Goal: Task Accomplishment & Management: Complete application form

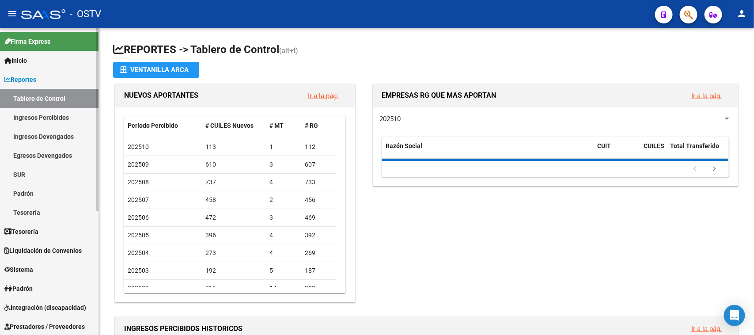
scroll to position [110, 0]
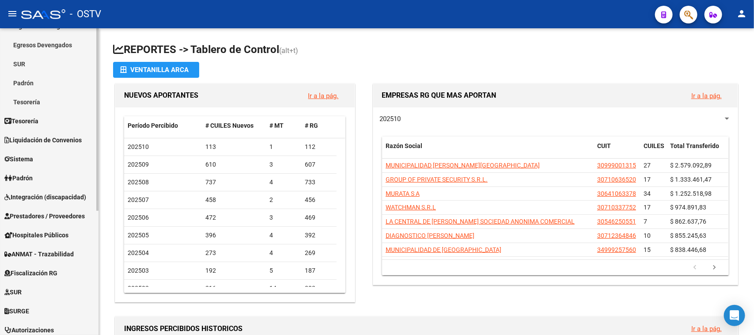
click at [62, 211] on span "Prestadores / Proveedores" at bounding box center [44, 216] width 80 height 10
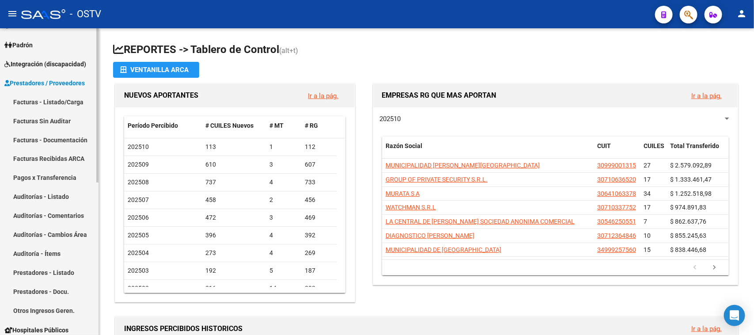
click at [72, 101] on link "Facturas - Listado/Carga" at bounding box center [49, 101] width 98 height 19
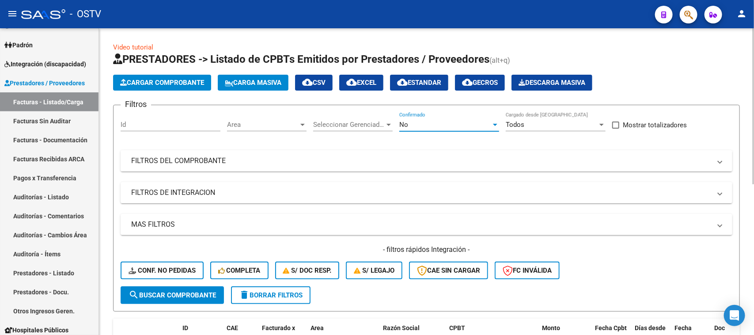
click at [449, 126] on div "No" at bounding box center [445, 125] width 92 height 8
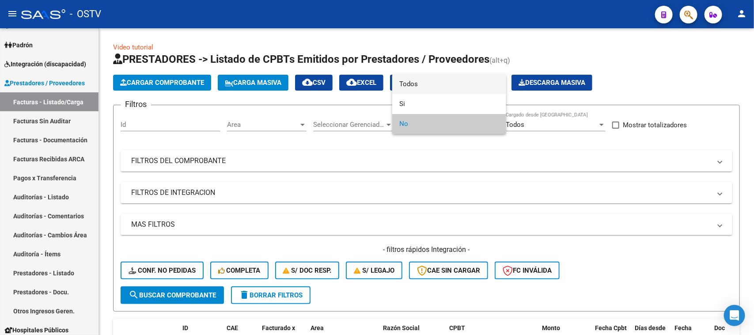
click at [435, 82] on span "Todos" at bounding box center [449, 84] width 100 height 20
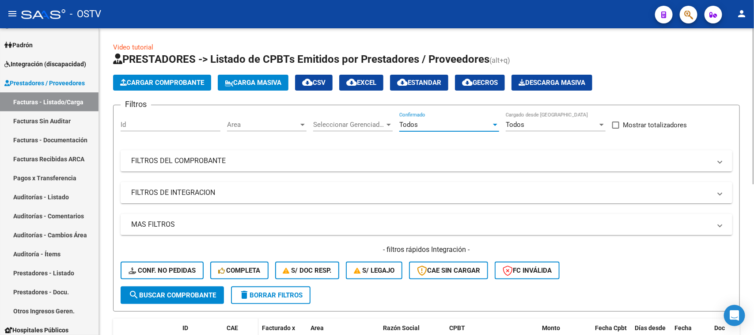
scroll to position [110, 0]
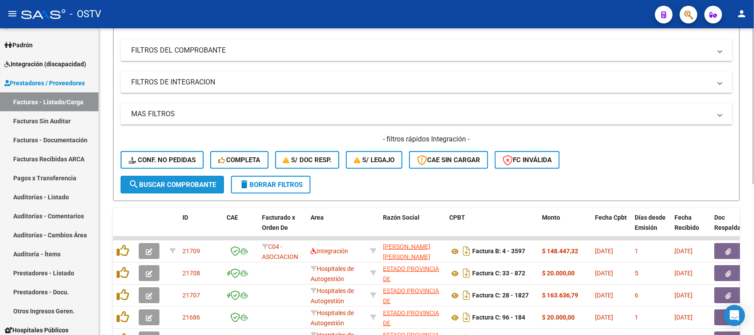
click at [182, 185] on span "search Buscar Comprobante" at bounding box center [171, 185] width 87 height 8
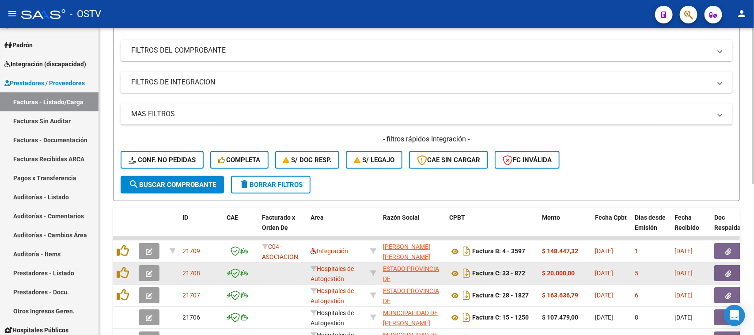
scroll to position [55, 0]
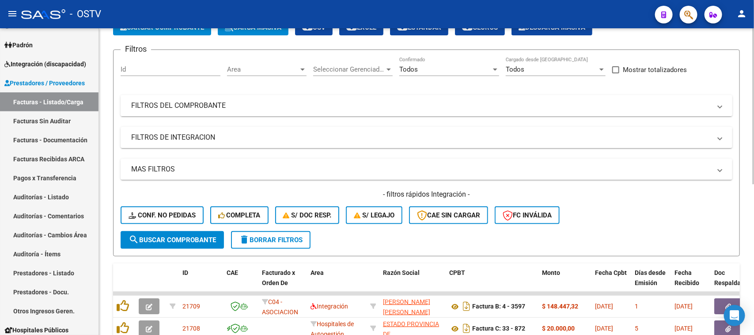
click at [422, 99] on mat-expansion-panel-header "FILTROS DEL COMPROBANTE" at bounding box center [426, 105] width 611 height 21
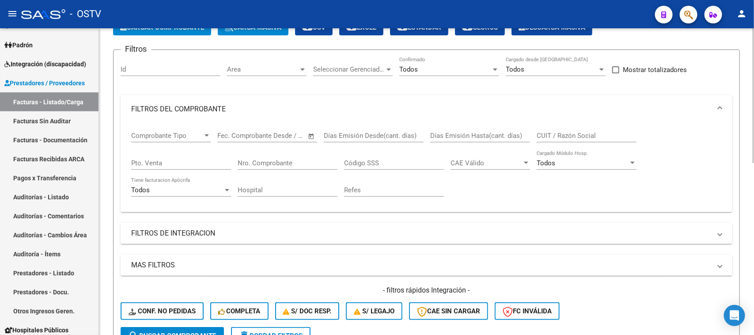
click at [290, 159] on input "Nro. Comprobante" at bounding box center [288, 163] width 100 height 8
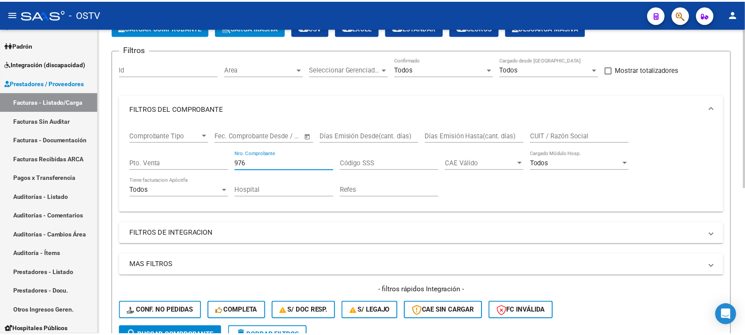
scroll to position [276, 0]
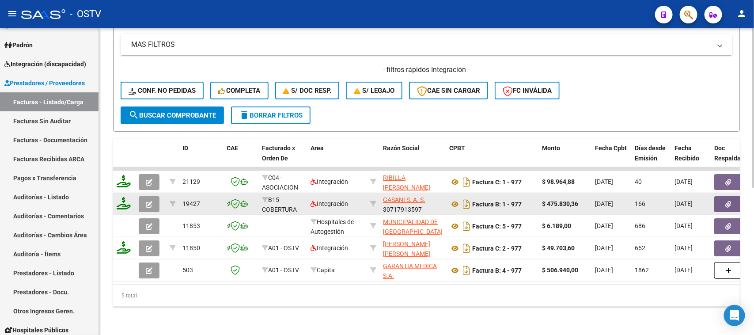
click at [151, 201] on icon "button" at bounding box center [149, 204] width 7 height 7
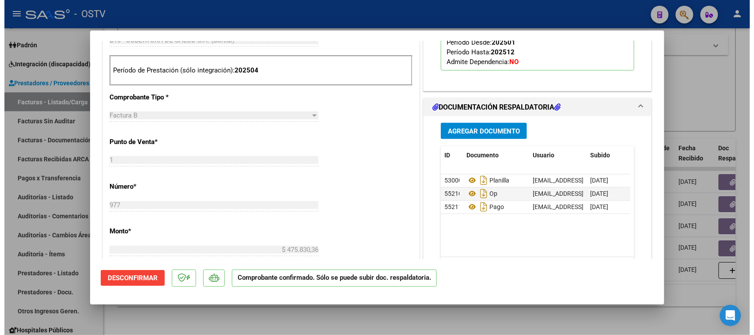
scroll to position [441, 0]
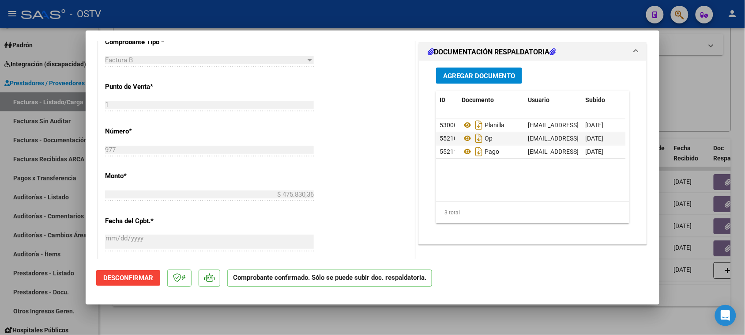
click at [687, 87] on div at bounding box center [372, 167] width 745 height 335
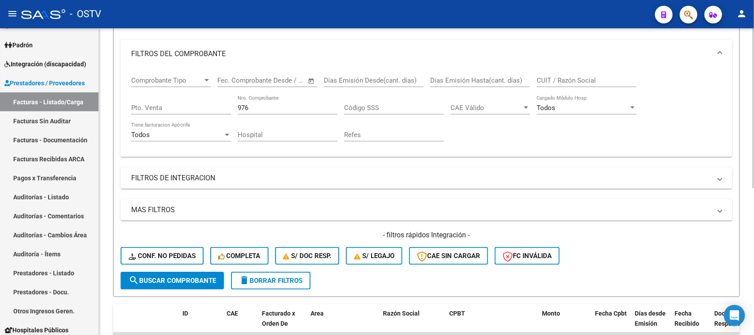
scroll to position [55, 0]
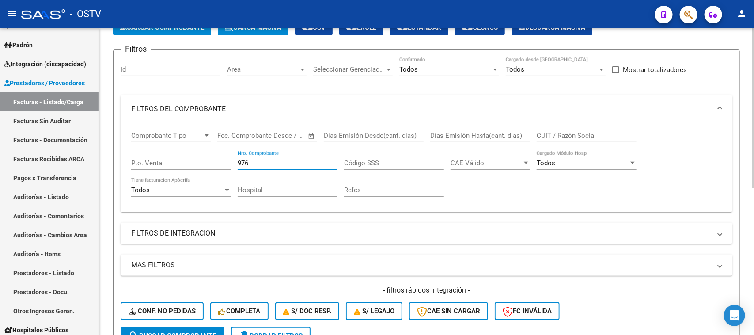
drag, startPoint x: 272, startPoint y: 161, endPoint x: 219, endPoint y: 155, distance: 54.2
click at [221, 158] on div "Comprobante Tipo Comprobante Tipo Fecha inicio – Fecha fin Fec. Comprobante Des…" at bounding box center [426, 164] width 590 height 82
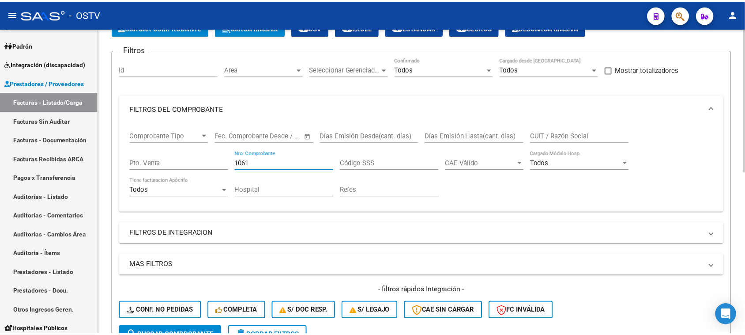
scroll to position [276, 0]
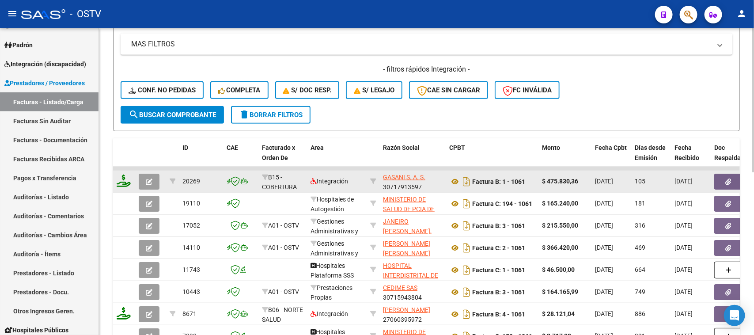
type input "1061"
click at [148, 182] on button "button" at bounding box center [149, 182] width 21 height 16
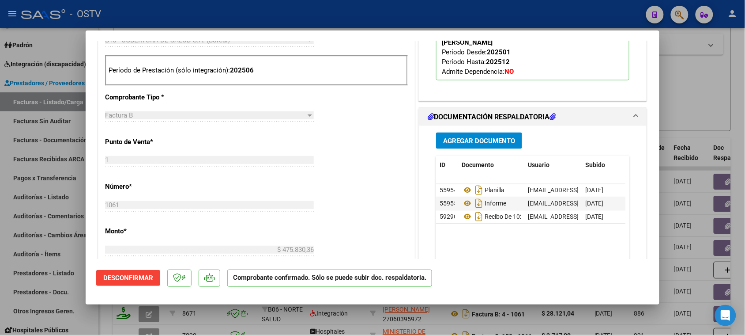
scroll to position [441, 0]
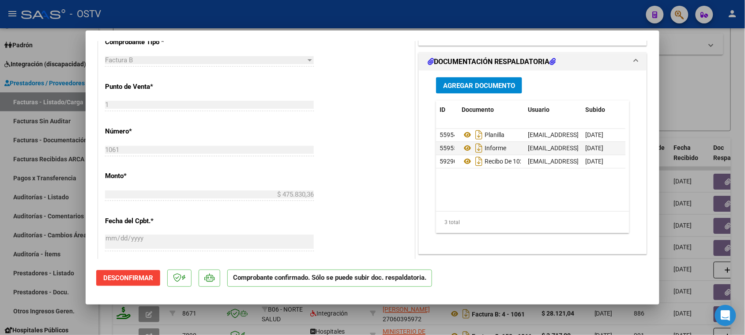
click at [396, 20] on div at bounding box center [372, 167] width 745 height 335
type input "$ 0,00"
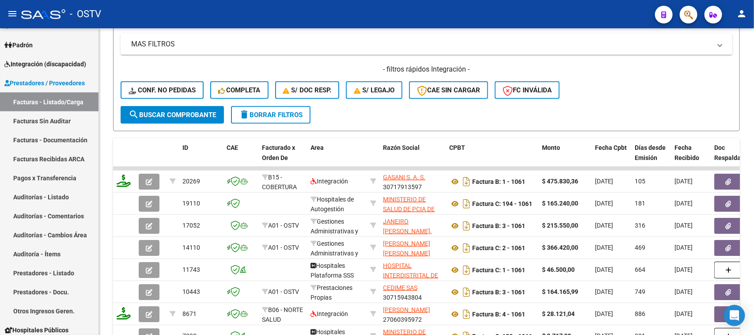
scroll to position [110, 0]
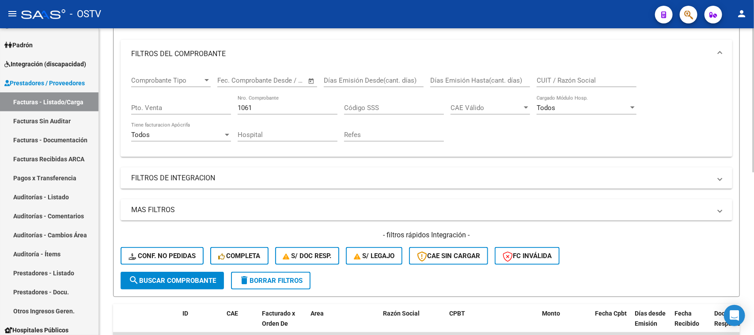
click at [166, 111] on div "Comprobante Tipo Comprobante Tipo Fecha inicio – Fecha fin Fec. Comprobante Des…" at bounding box center [426, 109] width 590 height 82
click at [555, 79] on input "CUIT / Razón Social" at bounding box center [586, 80] width 100 height 8
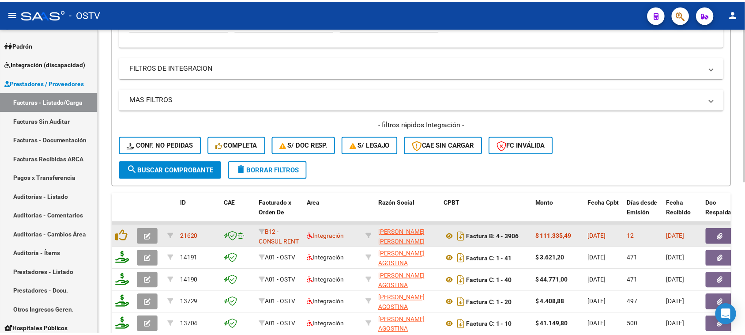
scroll to position [303, 0]
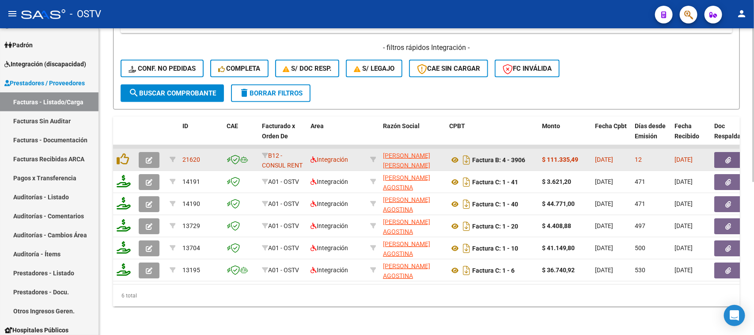
type input "[PERSON_NAME]"
click at [146, 157] on icon "button" at bounding box center [149, 160] width 7 height 7
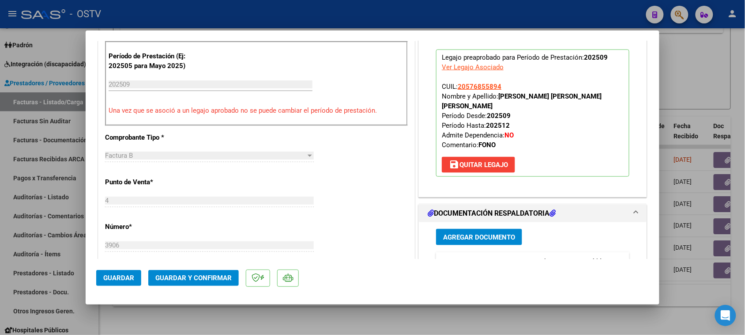
scroll to position [0, 0]
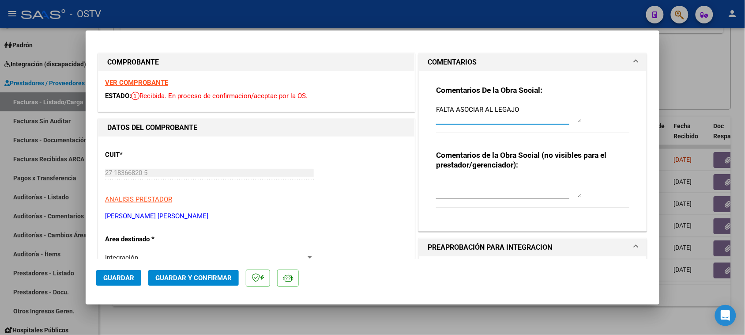
drag, startPoint x: 522, startPoint y: 107, endPoint x: 288, endPoint y: 115, distance: 234.1
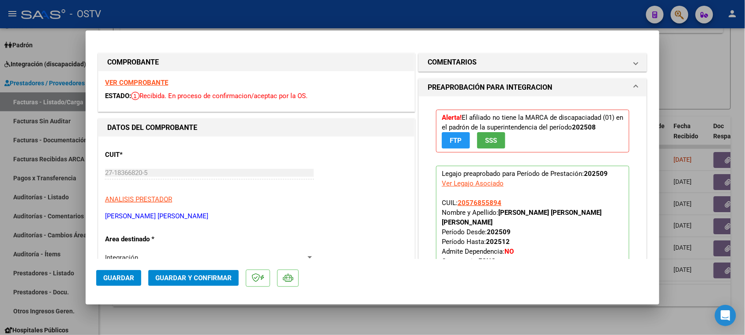
click at [146, 82] on strong "VER COMPROBANTE" at bounding box center [136, 83] width 63 height 8
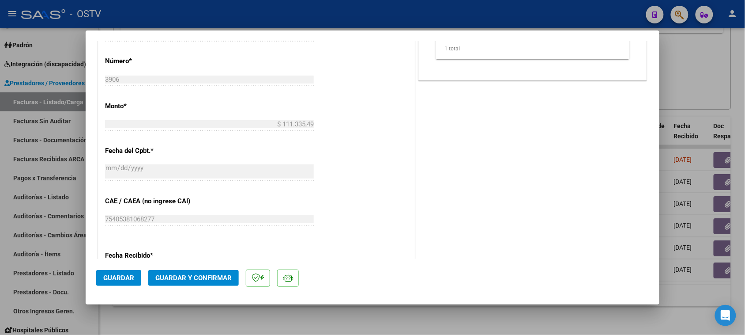
scroll to position [497, 0]
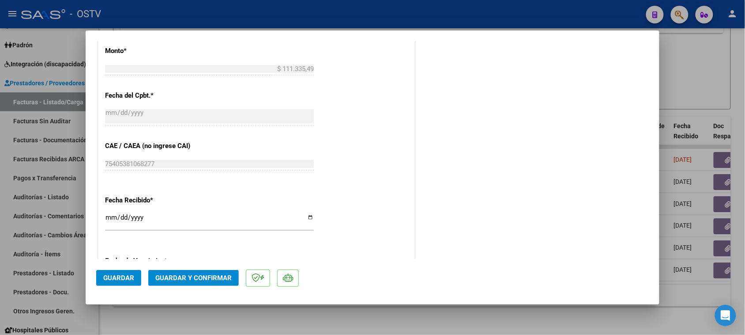
click at [197, 277] on span "Guardar y Confirmar" at bounding box center [193, 278] width 76 height 8
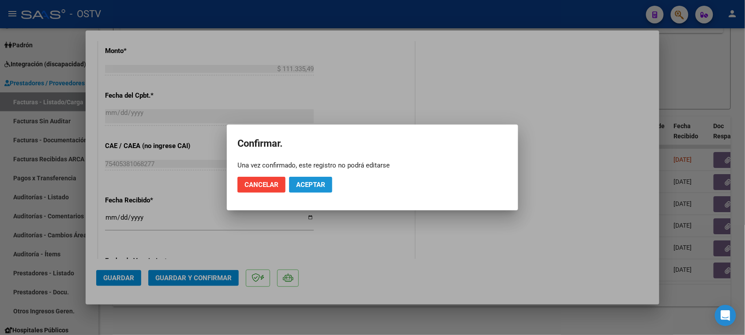
click at [325, 181] on span "Aceptar" at bounding box center [310, 185] width 29 height 8
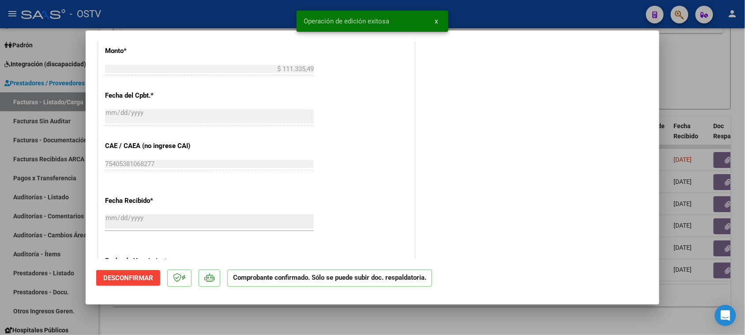
click at [239, 15] on div at bounding box center [372, 167] width 745 height 335
type input "$ 0,00"
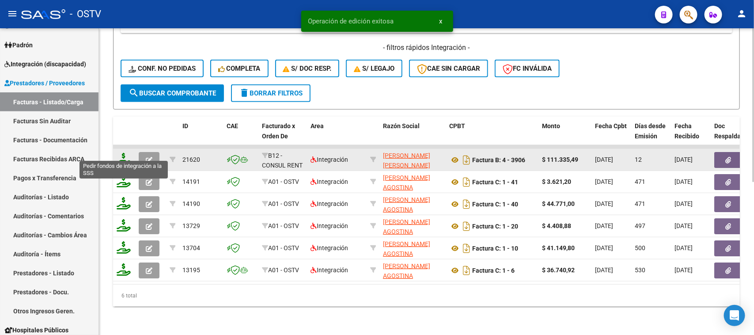
click at [126, 153] on icon at bounding box center [124, 159] width 14 height 12
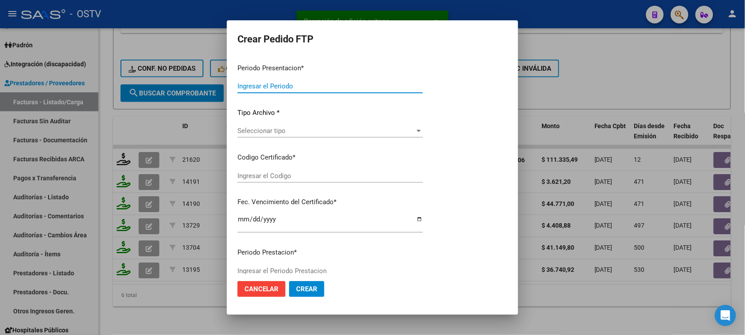
type input "202509"
type input "$ 111.335,49"
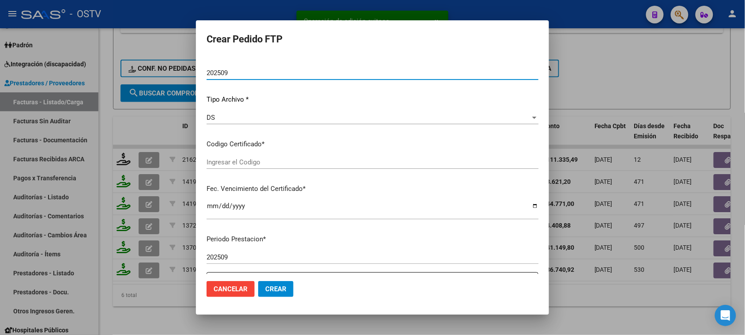
type input "ARG02000576855892025051320260513BUE415"
type input "[DATE]"
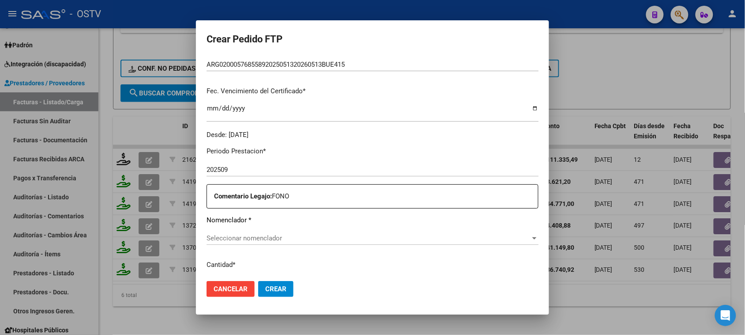
scroll to position [276, 0]
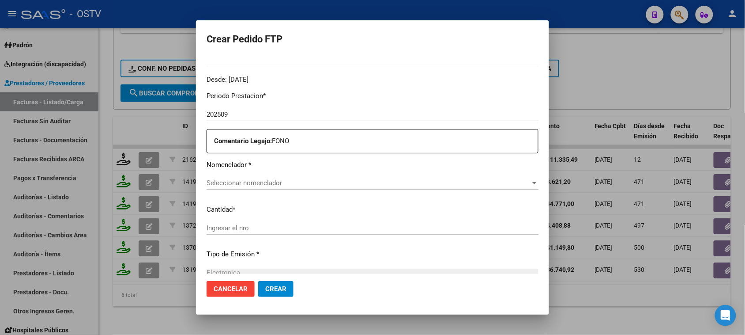
click at [268, 184] on span "Seleccionar nomenclador" at bounding box center [369, 183] width 324 height 8
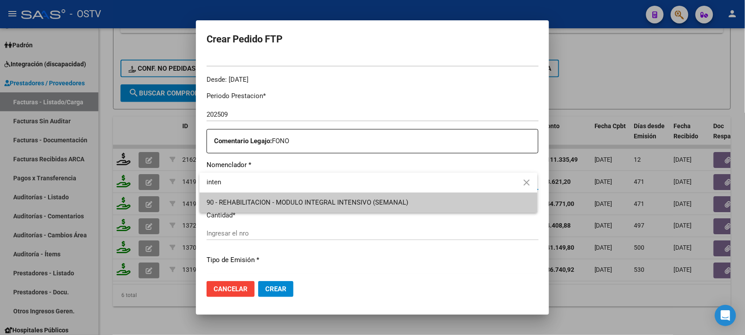
type input "inten"
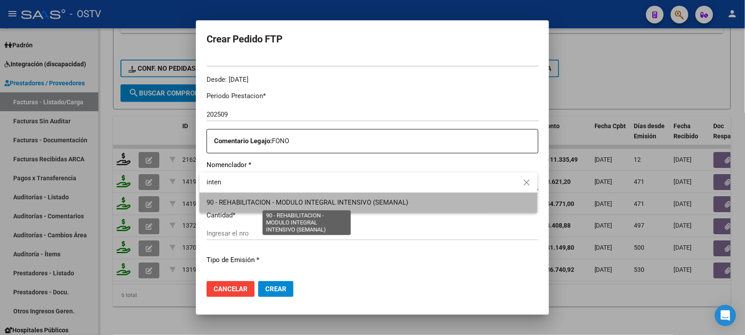
click at [288, 200] on span "90 - REHABILITACION - MODULO INTEGRAL INTENSIVO (SEMANAL)" at bounding box center [308, 202] width 202 height 8
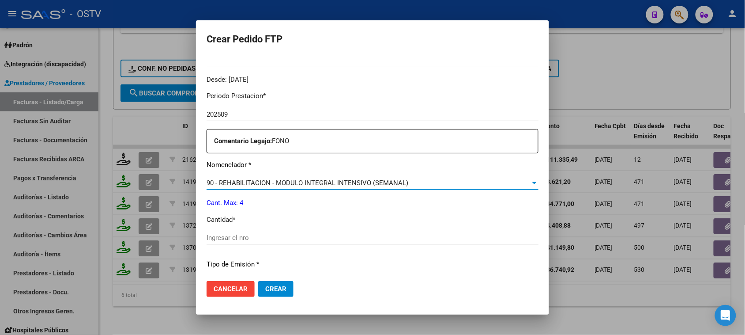
click at [273, 238] on input "Ingresar el nro" at bounding box center [373, 238] width 332 height 8
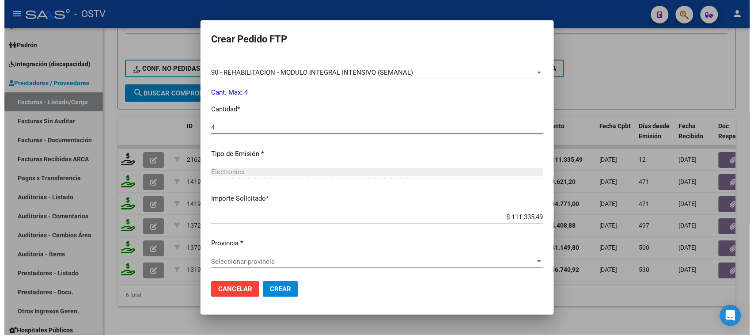
scroll to position [388, 0]
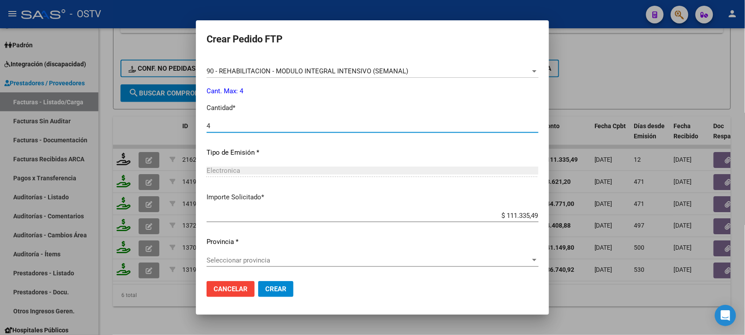
type input "4"
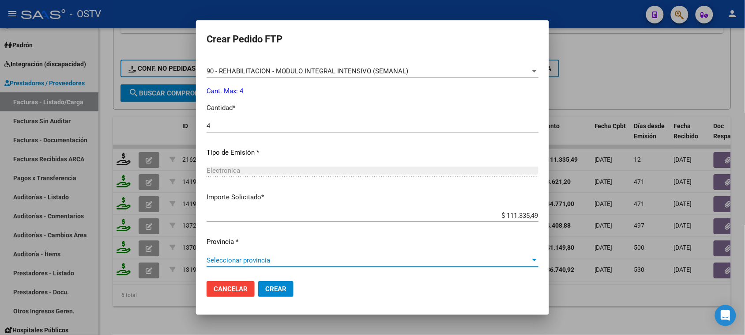
click at [305, 257] on span "Seleccionar provincia" at bounding box center [369, 260] width 324 height 8
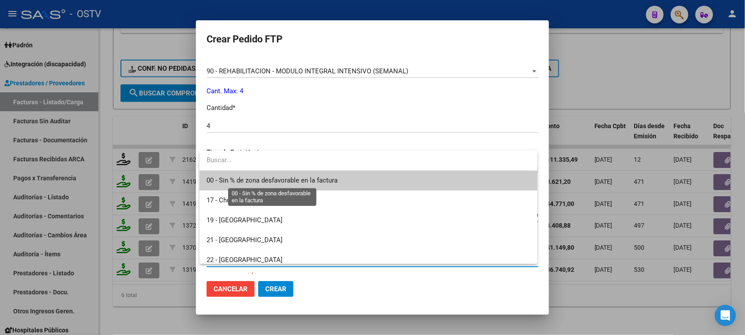
click at [319, 179] on span "00 - Sin % de zona desfavorable en la factura" at bounding box center [272, 180] width 131 height 8
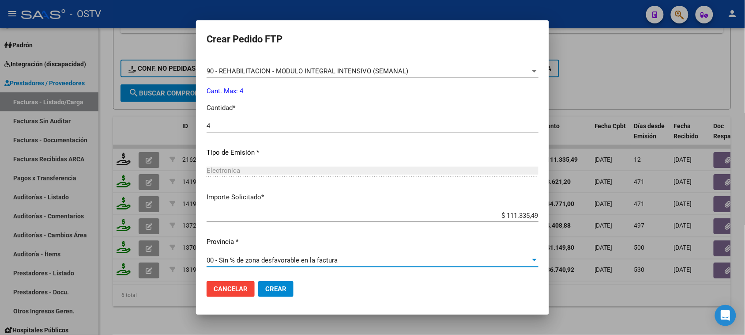
click at [283, 290] on span "Crear" at bounding box center [275, 289] width 21 height 8
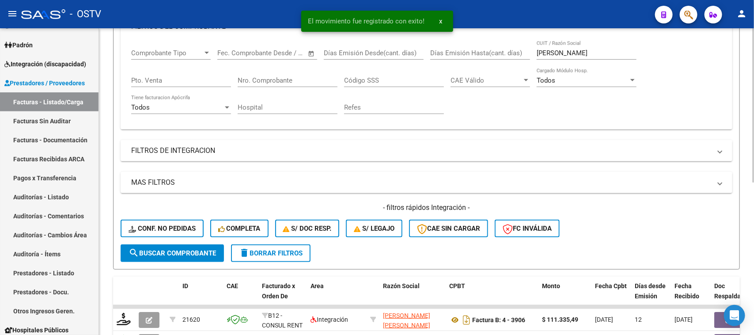
scroll to position [27, 0]
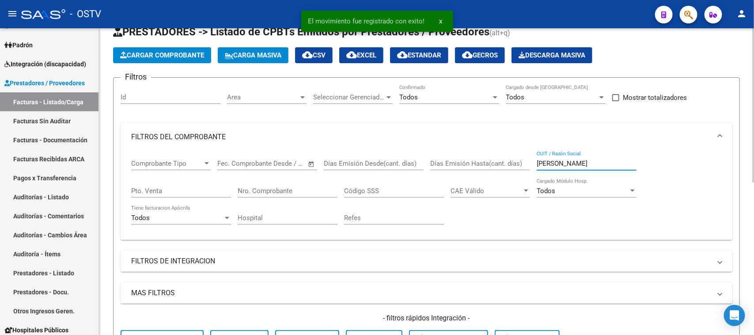
drag, startPoint x: 564, startPoint y: 158, endPoint x: 500, endPoint y: 151, distance: 64.0
click at [500, 151] on div "Comprobante Tipo Comprobante Tipo Fecha inicio – Fecha fin Fec. Comprobante Des…" at bounding box center [426, 192] width 590 height 82
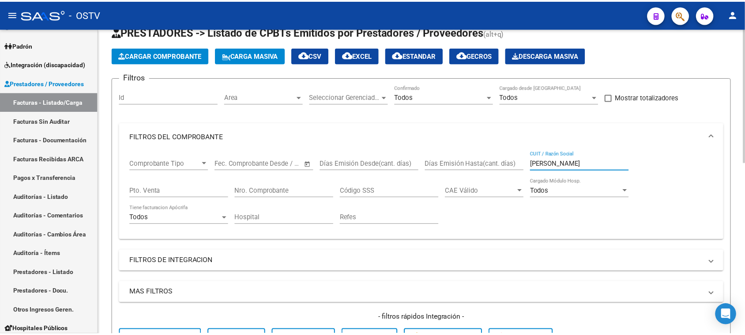
scroll to position [303, 0]
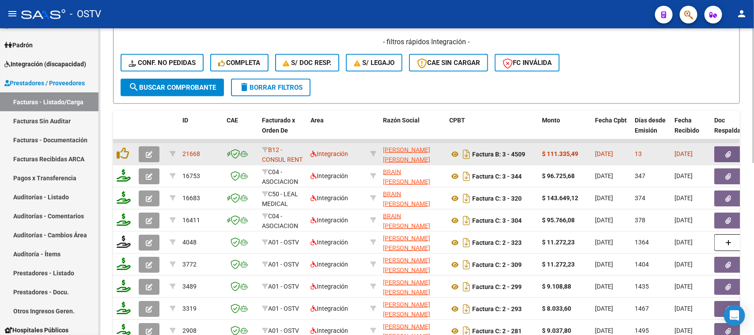
type input "[PERSON_NAME]"
click at [152, 151] on button "button" at bounding box center [149, 154] width 21 height 16
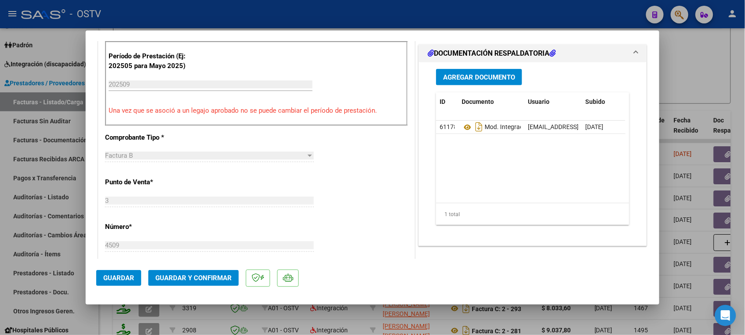
scroll to position [386, 0]
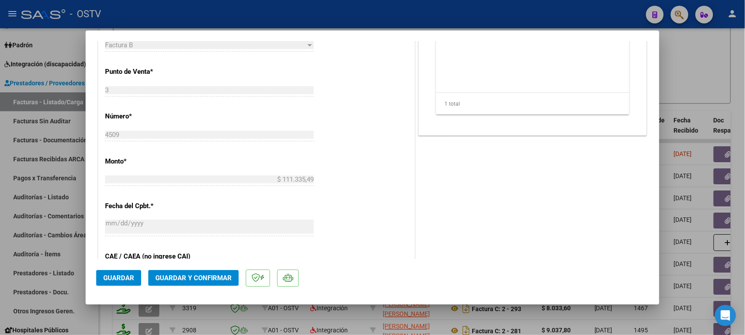
click at [194, 273] on button "Guardar y Confirmar" at bounding box center [193, 278] width 91 height 16
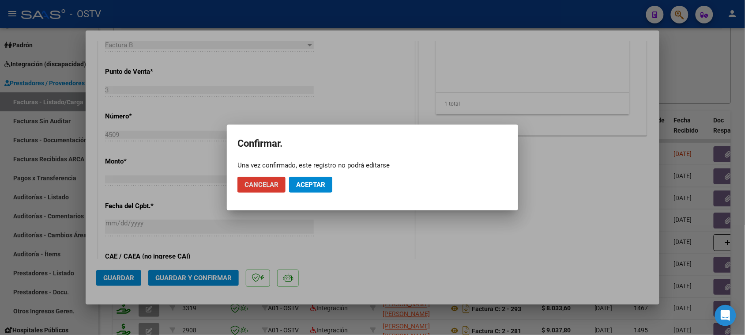
click at [315, 186] on span "Aceptar" at bounding box center [310, 185] width 29 height 8
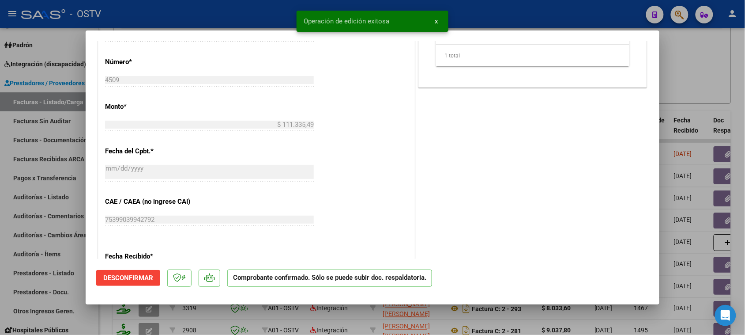
click at [270, 14] on div at bounding box center [372, 167] width 745 height 335
type input "$ 0,00"
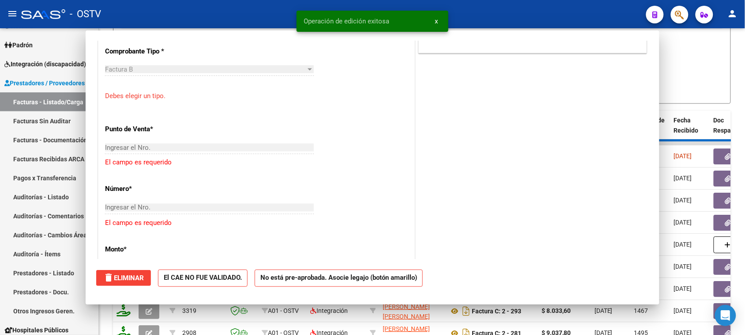
scroll to position [402, 0]
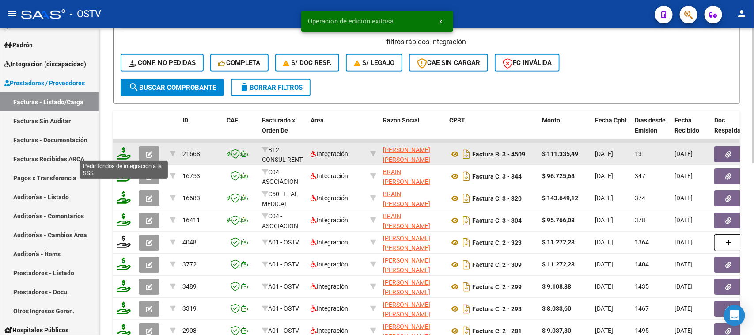
click at [126, 153] on icon at bounding box center [124, 153] width 14 height 12
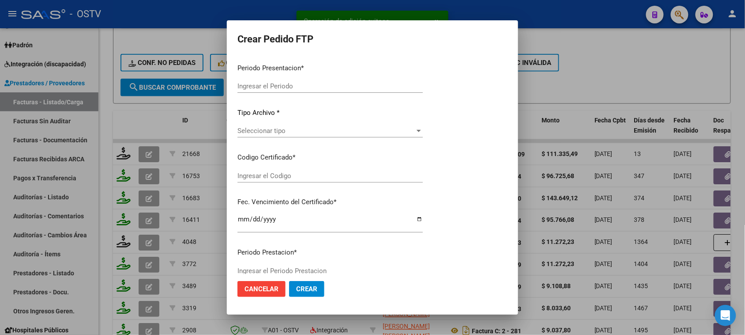
type input "202509"
type input "$ 111.335,49"
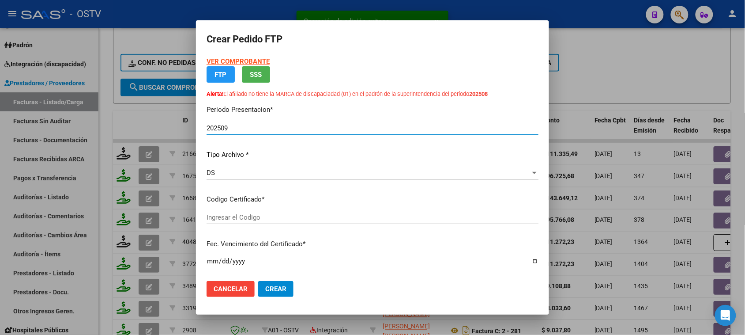
type input "ARG02000576855892025051320260513BUE415"
type input "[DATE]"
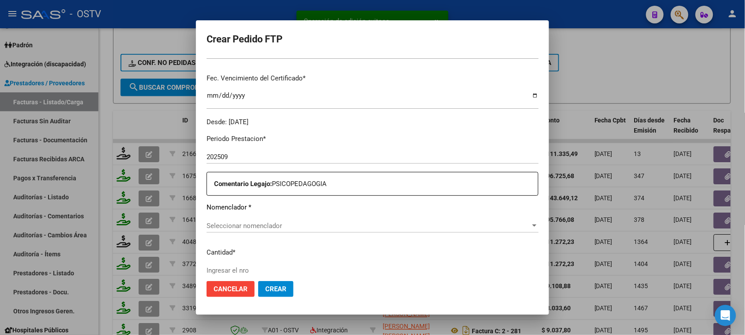
scroll to position [343, 0]
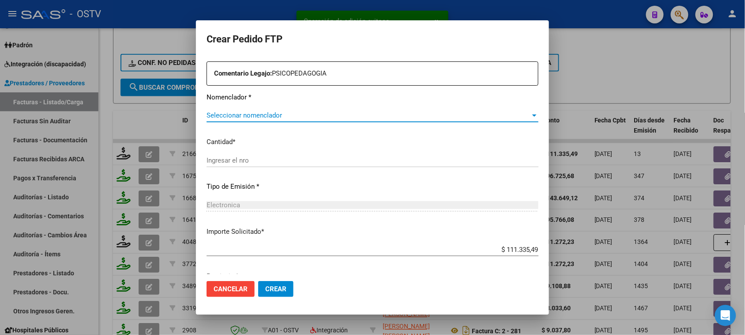
click at [250, 112] on span "Seleccionar nomenclador" at bounding box center [369, 115] width 324 height 8
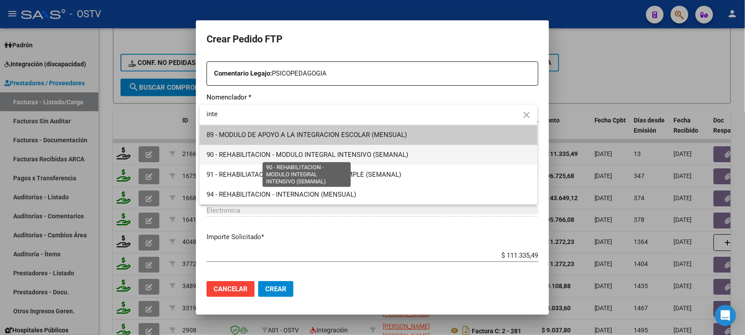
type input "inte"
click at [306, 155] on span "90 - REHABILITACION - MODULO INTEGRAL INTENSIVO (SEMANAL)" at bounding box center [308, 155] width 202 height 8
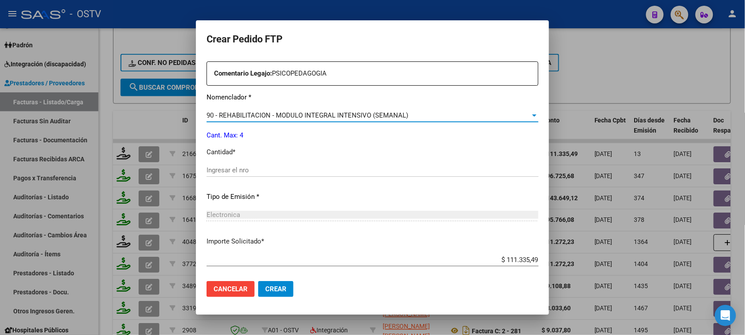
click at [275, 170] on input "Ingresar el nro" at bounding box center [373, 170] width 332 height 8
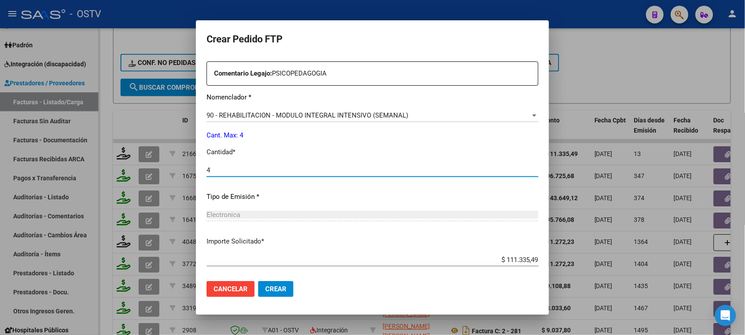
type input "4"
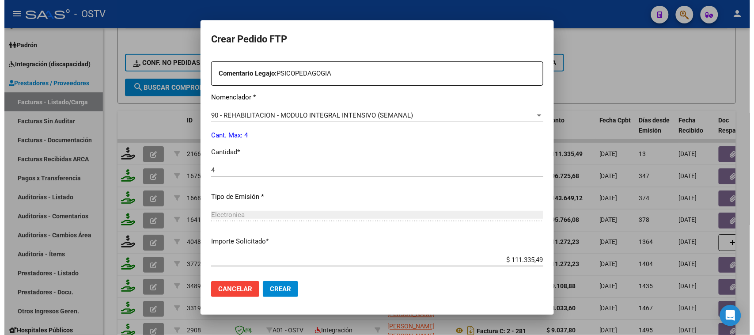
scroll to position [388, 0]
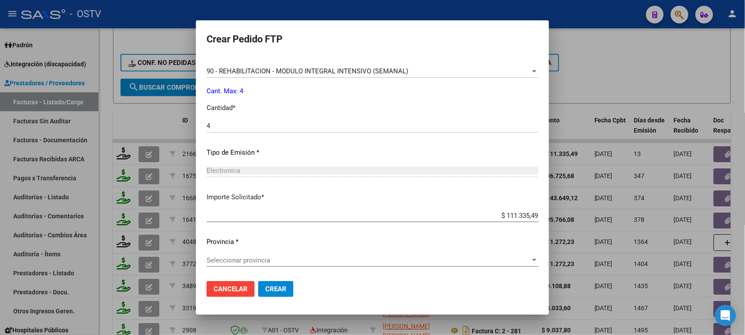
click at [286, 256] on span "Seleccionar provincia" at bounding box center [369, 260] width 324 height 8
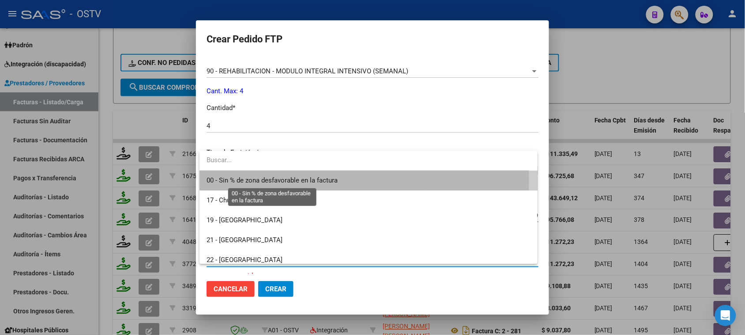
click at [290, 180] on span "00 - Sin % de zona desfavorable en la factura" at bounding box center [272, 180] width 131 height 8
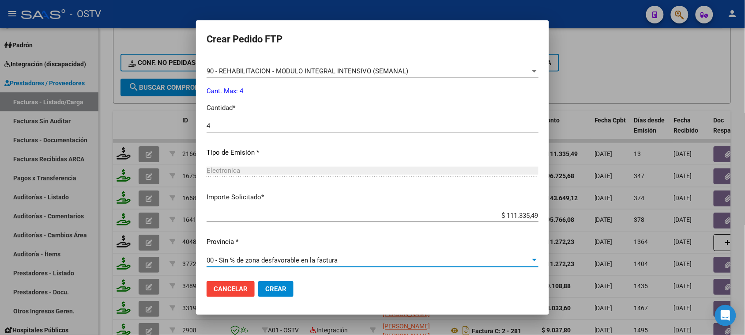
click at [280, 291] on span "Crear" at bounding box center [275, 289] width 21 height 8
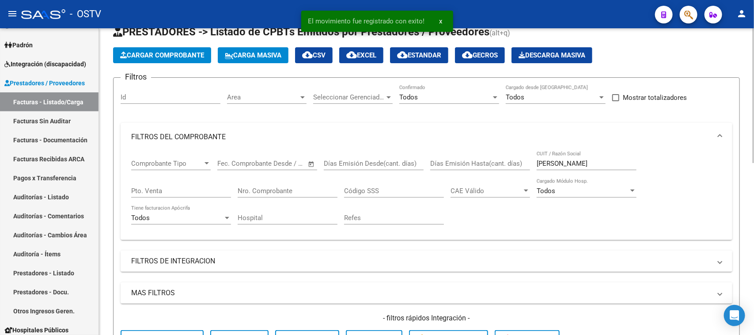
scroll to position [0, 0]
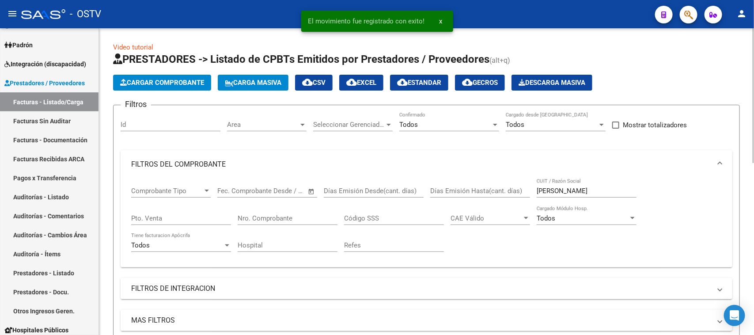
drag, startPoint x: 568, startPoint y: 191, endPoint x: 349, endPoint y: 184, distance: 219.1
click at [349, 184] on div "Comprobante Tipo Comprobante Tipo Fecha inicio – Fecha fin Fec. Comprobante Des…" at bounding box center [426, 219] width 590 height 82
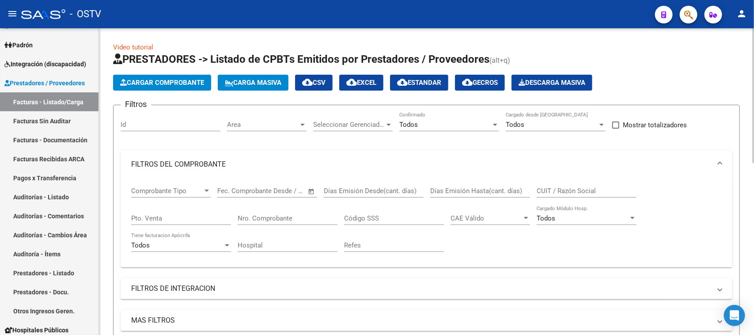
click at [286, 159] on mat-panel-title "FILTROS DEL COMPROBANTE" at bounding box center [421, 164] width 580 height 10
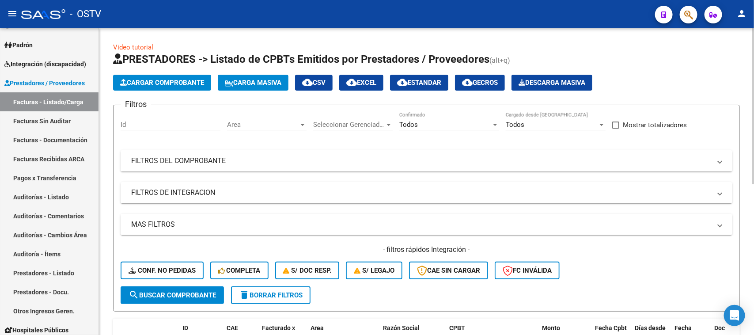
click at [286, 159] on mat-panel-title "FILTROS DEL COMPROBANTE" at bounding box center [421, 161] width 580 height 10
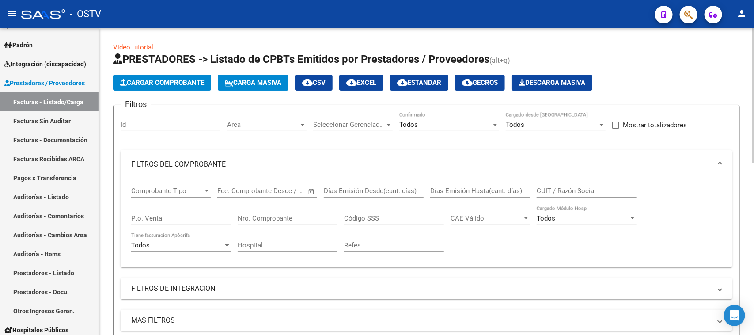
scroll to position [55, 0]
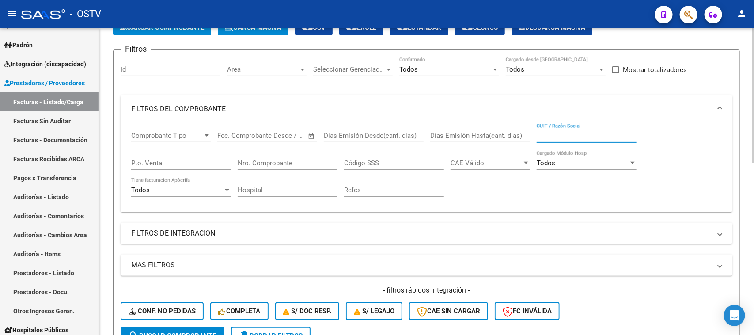
click at [562, 134] on input "CUIT / Razón Social" at bounding box center [586, 136] width 100 height 8
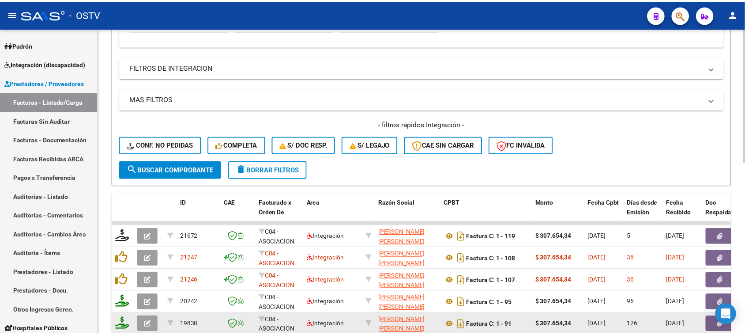
scroll to position [276, 0]
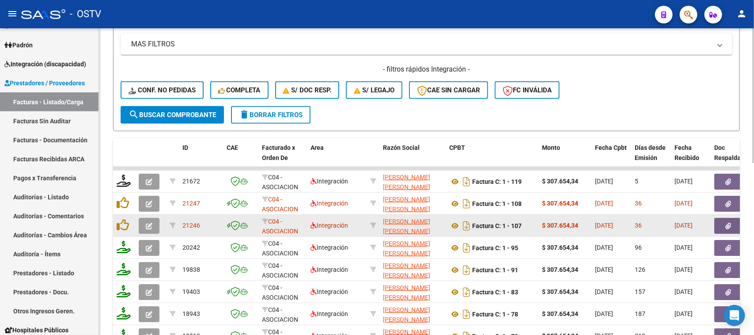
type input "[PERSON_NAME]"
click at [151, 223] on icon "button" at bounding box center [149, 226] width 7 height 7
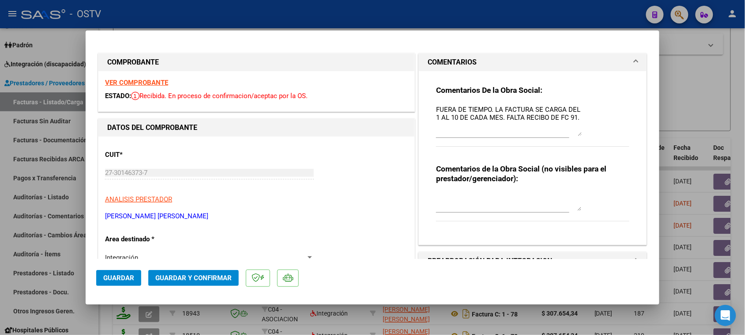
drag, startPoint x: 575, startPoint y: 118, endPoint x: 577, endPoint y: 133, distance: 14.7
click at [577, 133] on textarea "FUERA DE TIEMPO. LA FACTURA SE CARGA DEL 1 AL 10 DE CADA MES. FALTA RECIBO DE F…" at bounding box center [509, 120] width 146 height 31
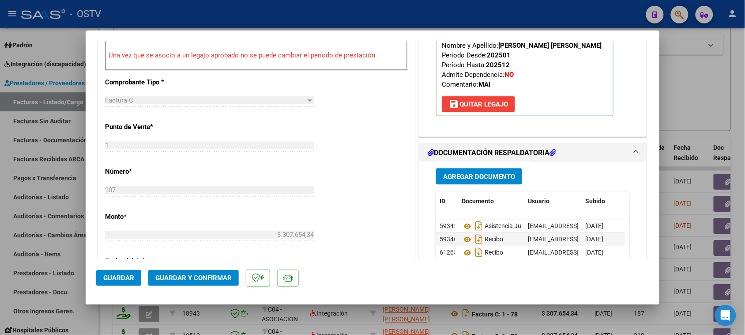
scroll to position [386, 0]
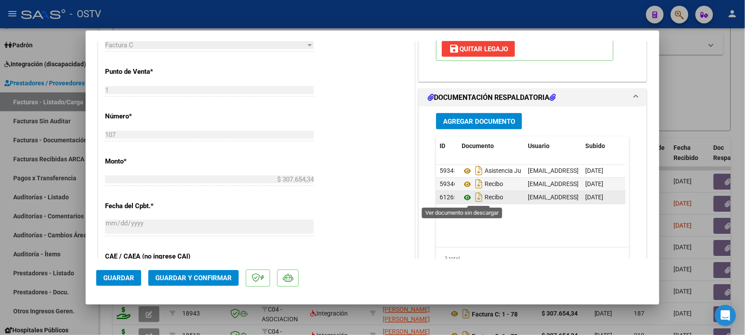
click at [464, 201] on icon at bounding box center [467, 197] width 11 height 11
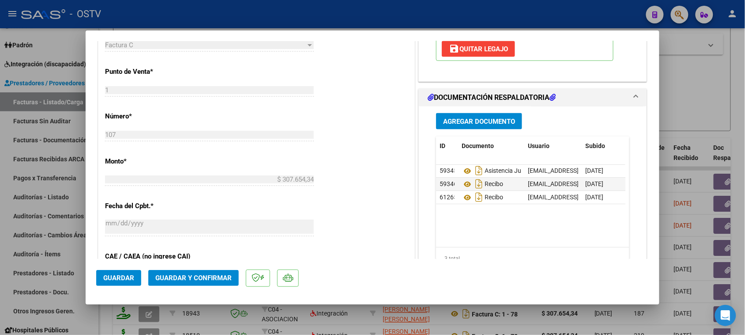
click at [209, 280] on span "Guardar y Confirmar" at bounding box center [193, 278] width 76 height 8
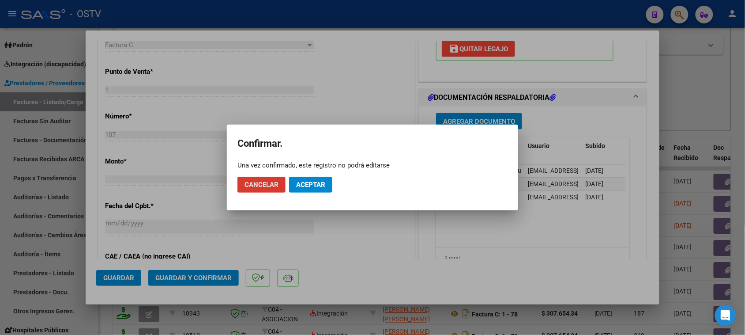
click at [315, 182] on span "Aceptar" at bounding box center [310, 185] width 29 height 8
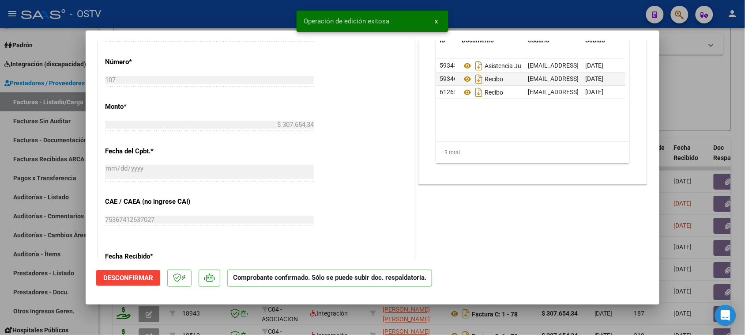
click at [222, 9] on div at bounding box center [372, 167] width 745 height 335
type input "$ 0,00"
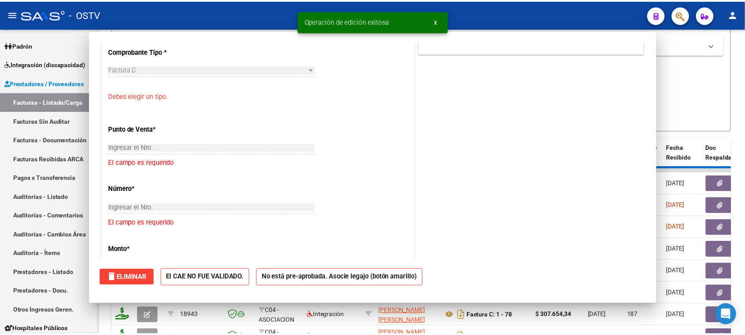
scroll to position [0, 0]
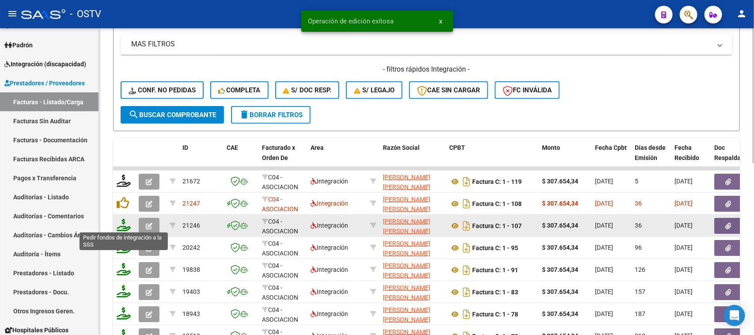
click at [126, 226] on icon at bounding box center [124, 225] width 14 height 12
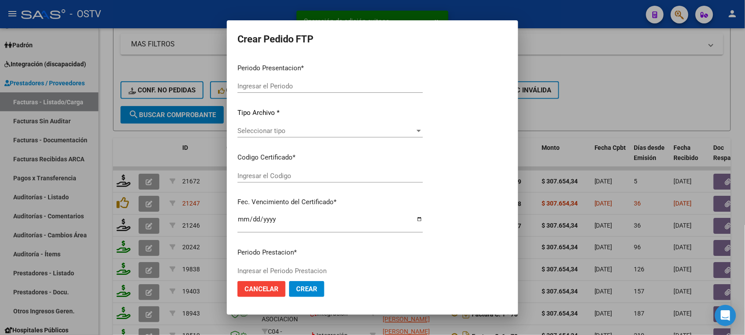
type input "202509"
type input "202507"
type input "$ 307.654,34"
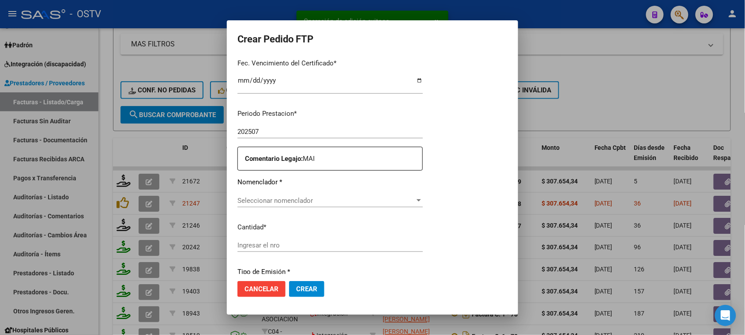
type input "ARG02000556767192024011720310117BUE440"
type input "[DATE]"
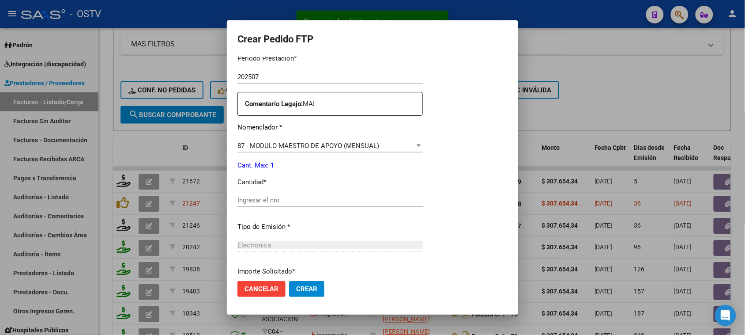
scroll to position [298, 0]
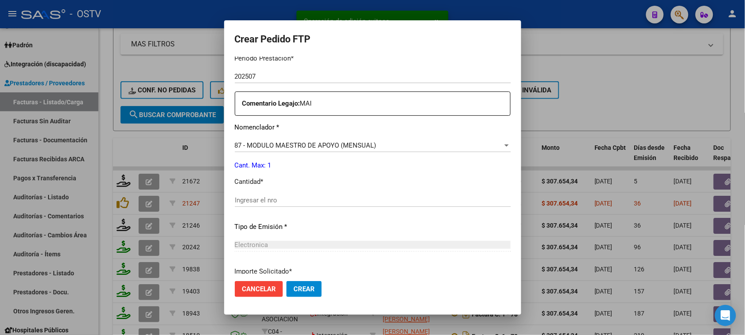
click at [265, 206] on div "Ingresar el nro" at bounding box center [373, 199] width 276 height 13
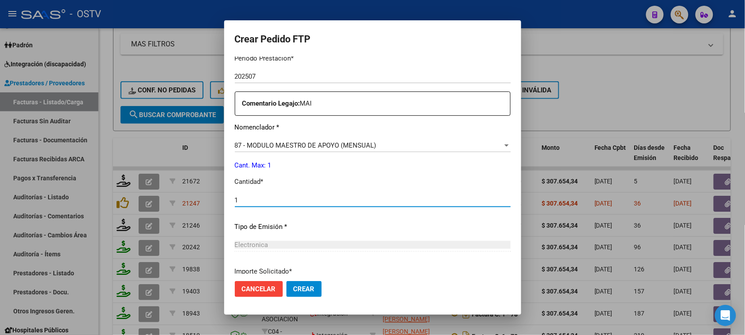
type input "1"
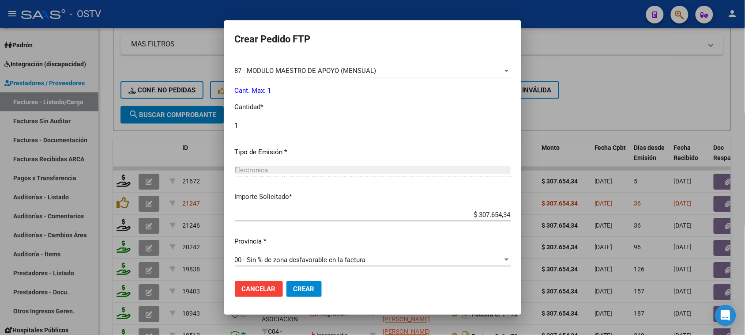
click at [296, 286] on span "Crear" at bounding box center [304, 289] width 21 height 8
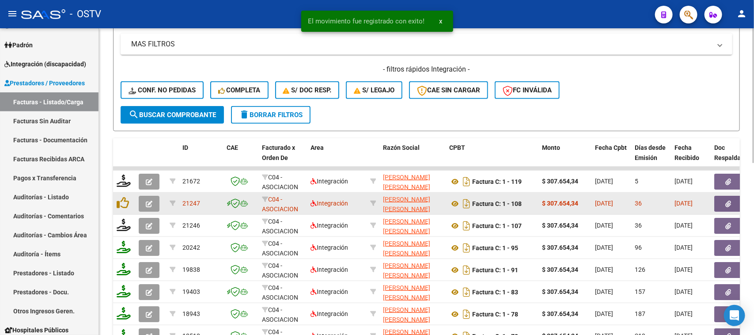
click at [151, 200] on icon "button" at bounding box center [149, 203] width 7 height 7
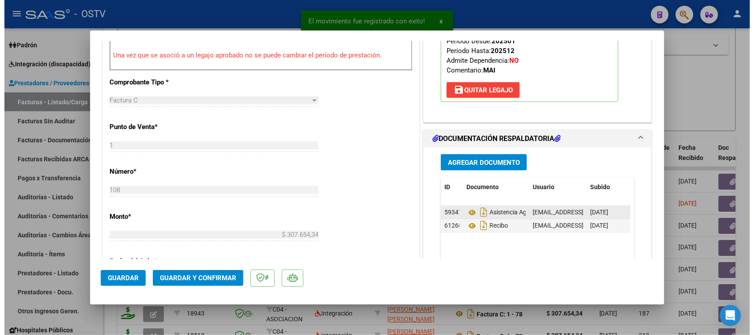
scroll to position [386, 0]
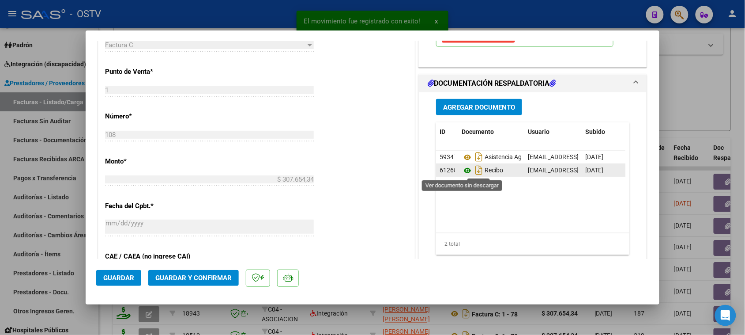
click at [462, 172] on icon at bounding box center [467, 170] width 11 height 11
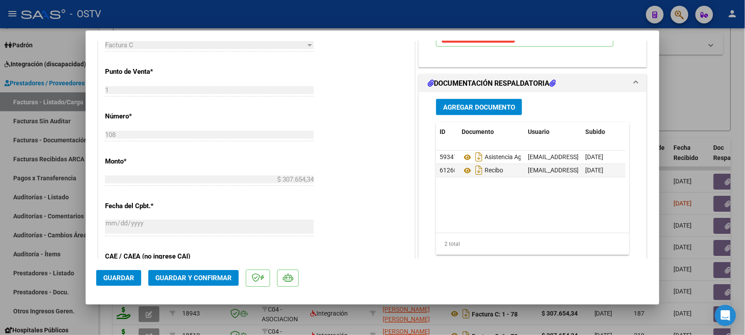
click at [203, 277] on span "Guardar y Confirmar" at bounding box center [193, 278] width 76 height 8
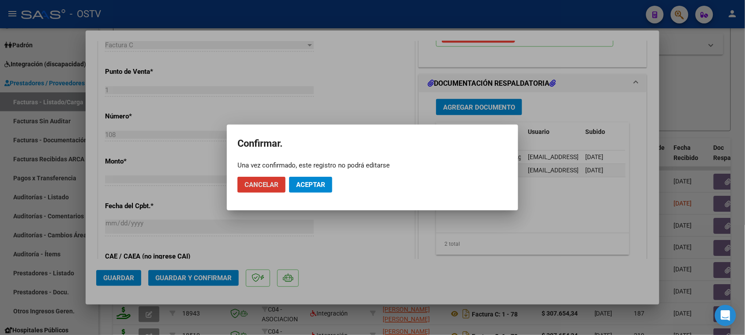
click at [318, 191] on button "Aceptar" at bounding box center [310, 185] width 43 height 16
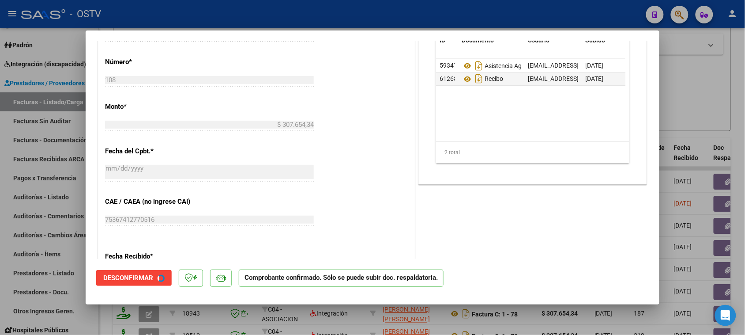
click at [320, 181] on div "CUIT * 27-30146373-7 Ingresar CUIT ANALISIS PRESTADOR [PERSON_NAME] [PERSON_NAM…" at bounding box center [256, 100] width 316 height 701
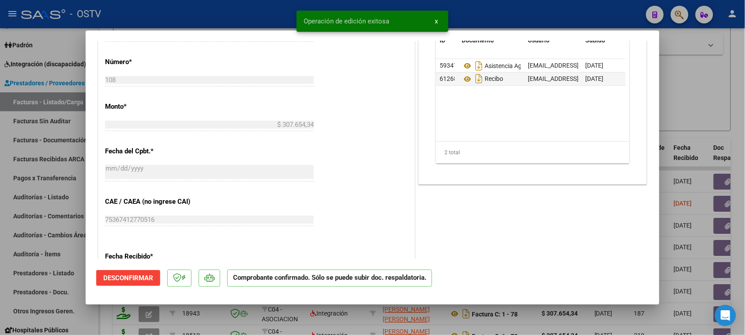
click at [219, 10] on div at bounding box center [372, 167] width 745 height 335
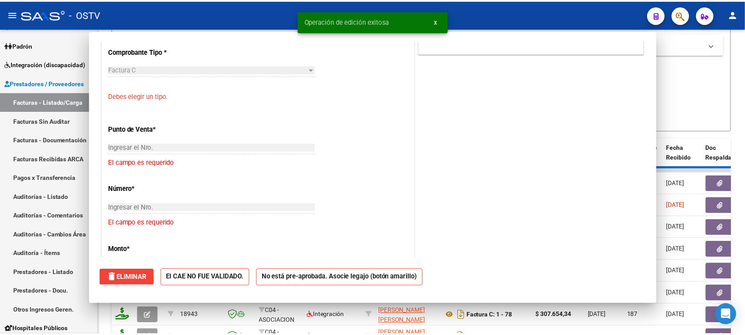
scroll to position [0, 0]
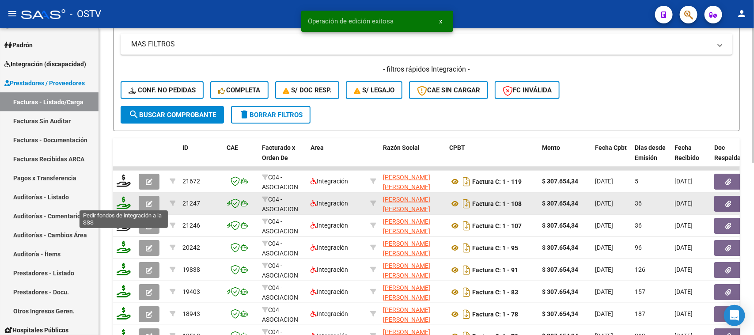
click at [125, 199] on icon at bounding box center [124, 202] width 14 height 12
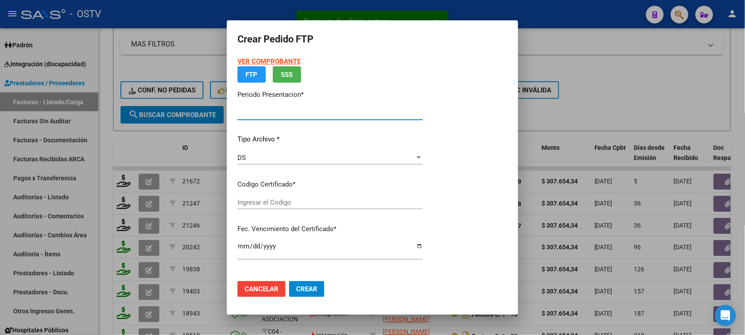
type input "202509"
type input "202508"
type input "$ 307.654,34"
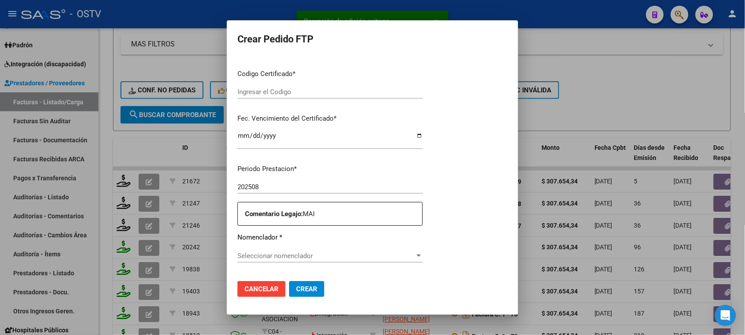
type input "ARG02000556767192024011720310117BUE440"
type input "[DATE]"
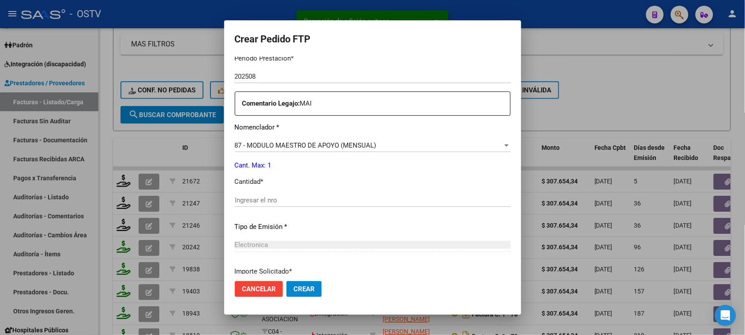
scroll to position [354, 0]
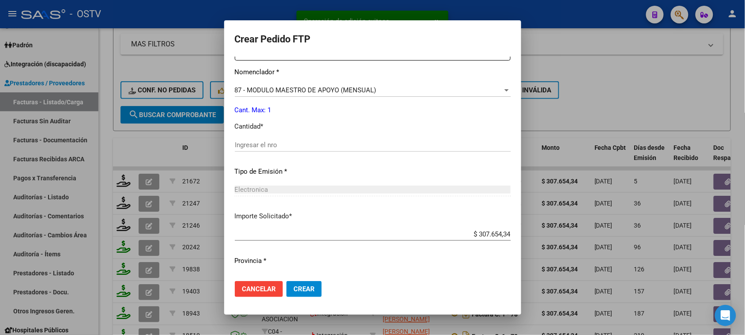
click at [266, 143] on input "Ingresar el nro" at bounding box center [373, 145] width 276 height 8
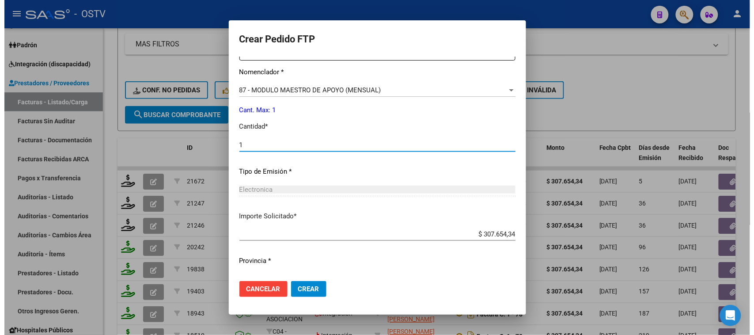
scroll to position [373, 0]
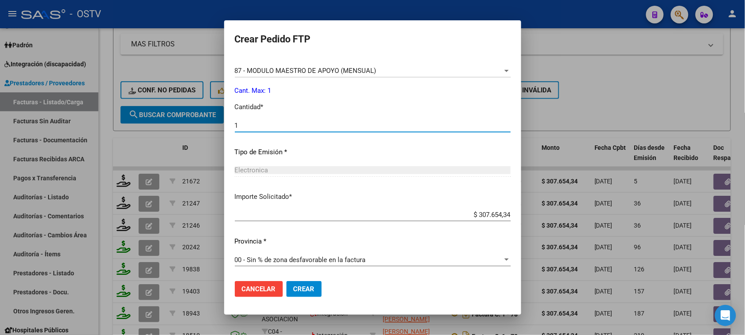
type input "1"
click at [296, 288] on span "Crear" at bounding box center [304, 289] width 21 height 8
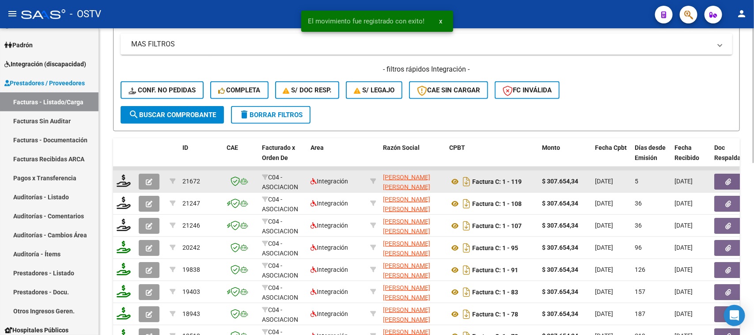
click at [155, 177] on button "button" at bounding box center [149, 182] width 21 height 16
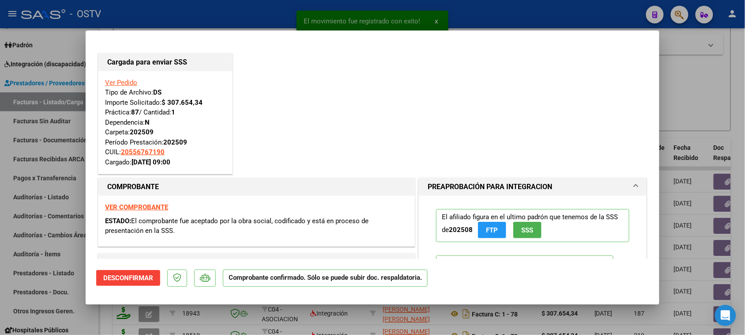
click at [170, 11] on div at bounding box center [372, 167] width 745 height 335
type input "$ 0,00"
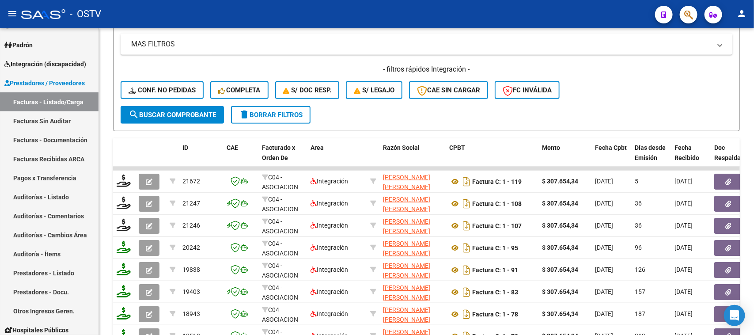
scroll to position [110, 0]
